Goal: Information Seeking & Learning: Learn about a topic

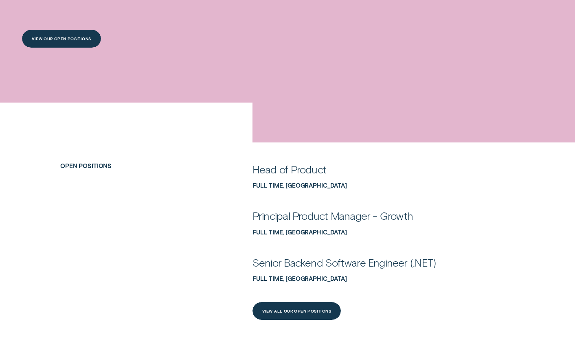
scroll to position [364, 0]
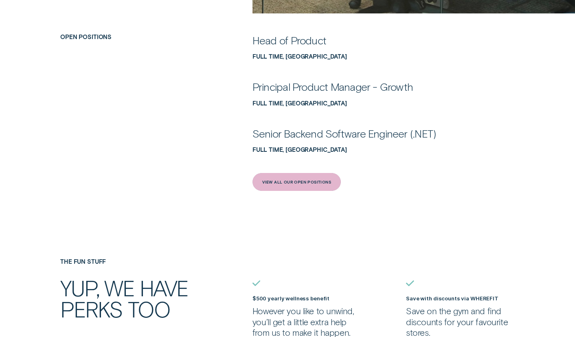
click at [291, 186] on div "View All Our Open Positions" at bounding box center [296, 182] width 89 height 18
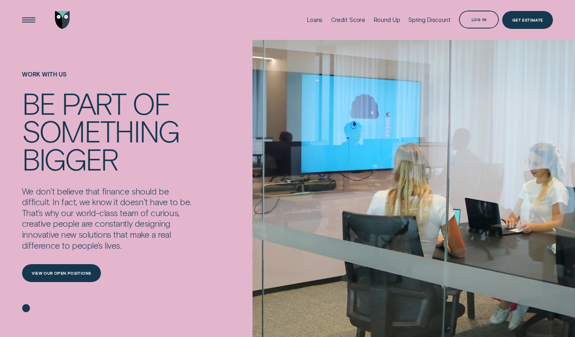
scroll to position [0, 0]
click at [28, 22] on div "Open Menu" at bounding box center [28, 19] width 25 height 25
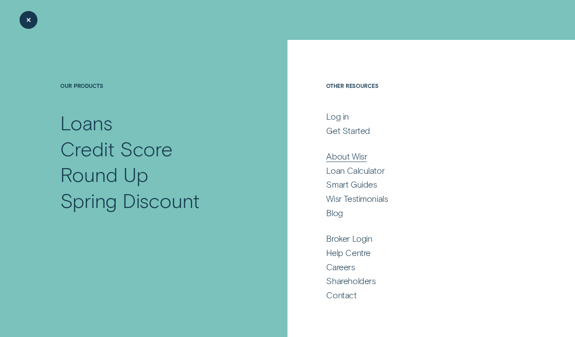
click at [350, 153] on div "About Wisr" at bounding box center [346, 156] width 41 height 11
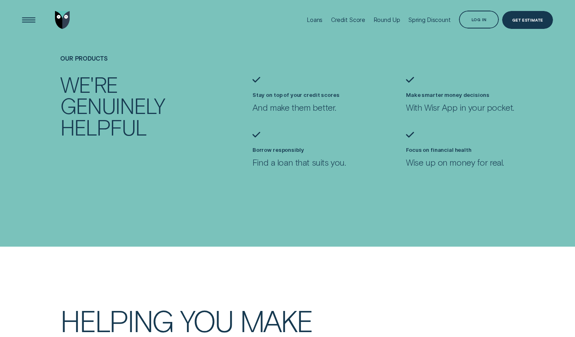
scroll to position [336, 0]
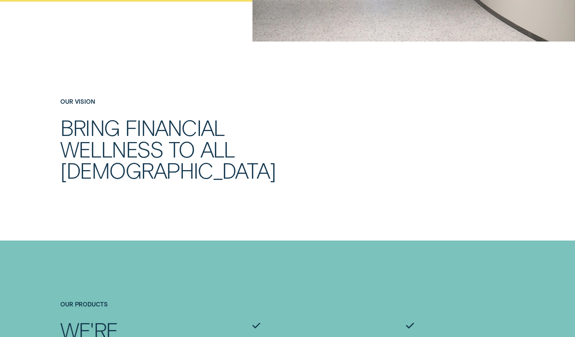
click at [160, 117] on h2 "Bring financial wellness to all [DEMOGRAPHIC_DATA]" at bounding box center [191, 149] width 262 height 64
